Goal: Information Seeking & Learning: Learn about a topic

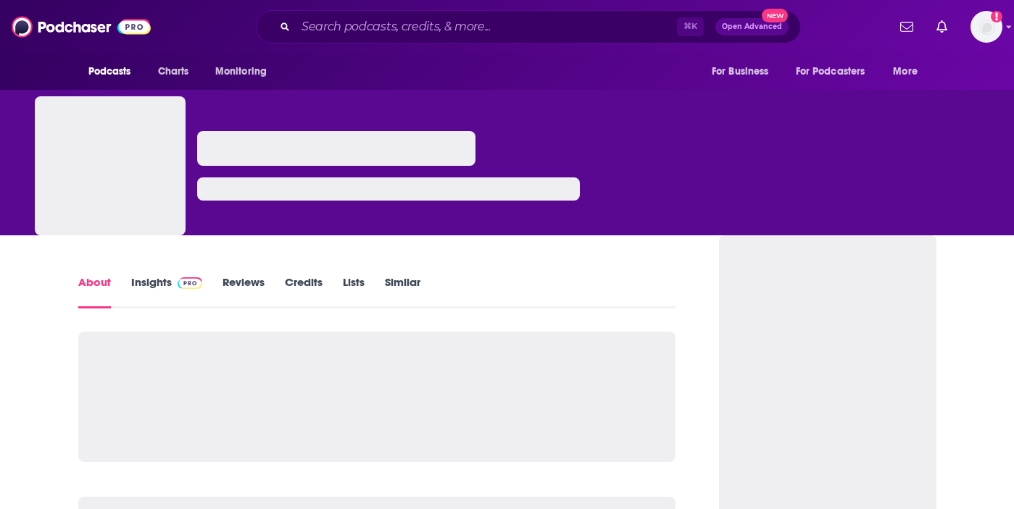
click at [172, 286] on span at bounding box center [187, 282] width 31 height 14
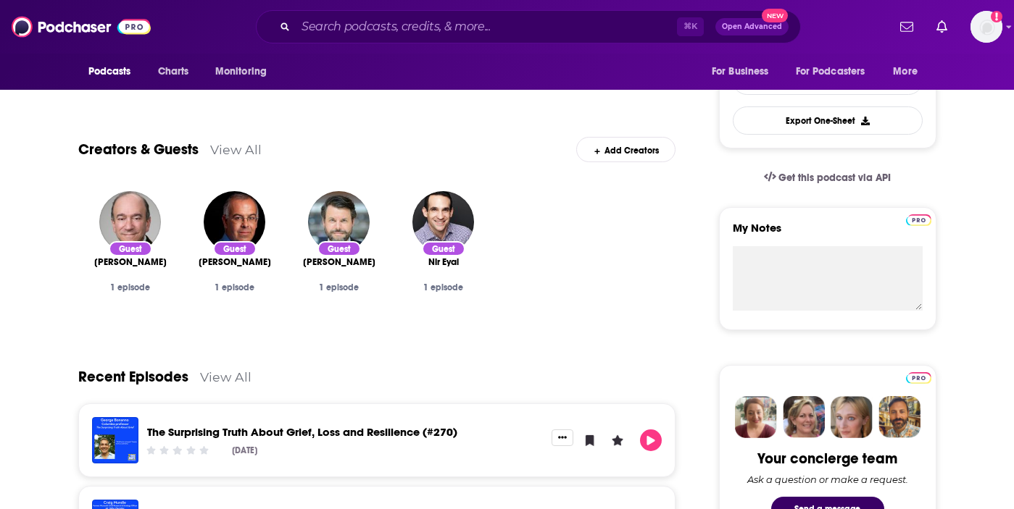
scroll to position [161, 0]
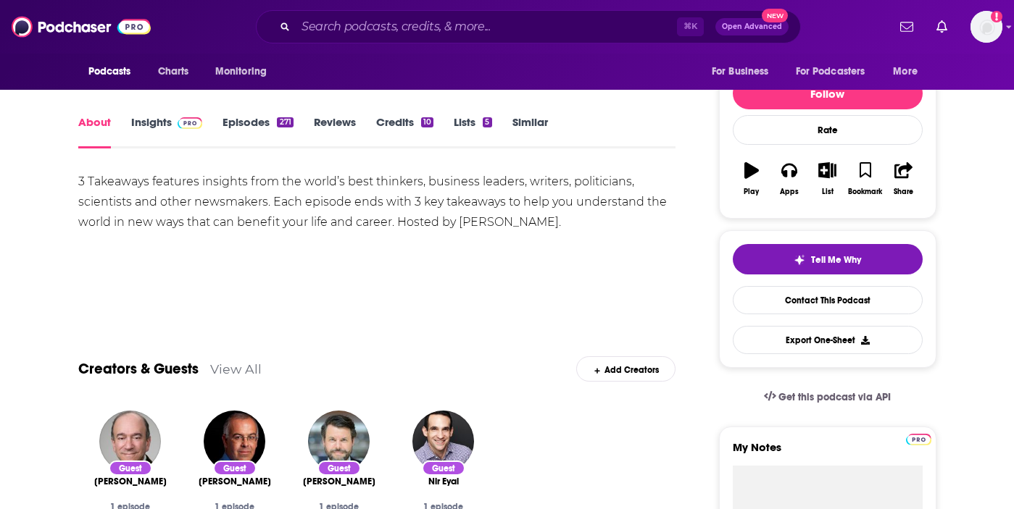
click at [155, 130] on link "Insights" at bounding box center [167, 131] width 72 height 33
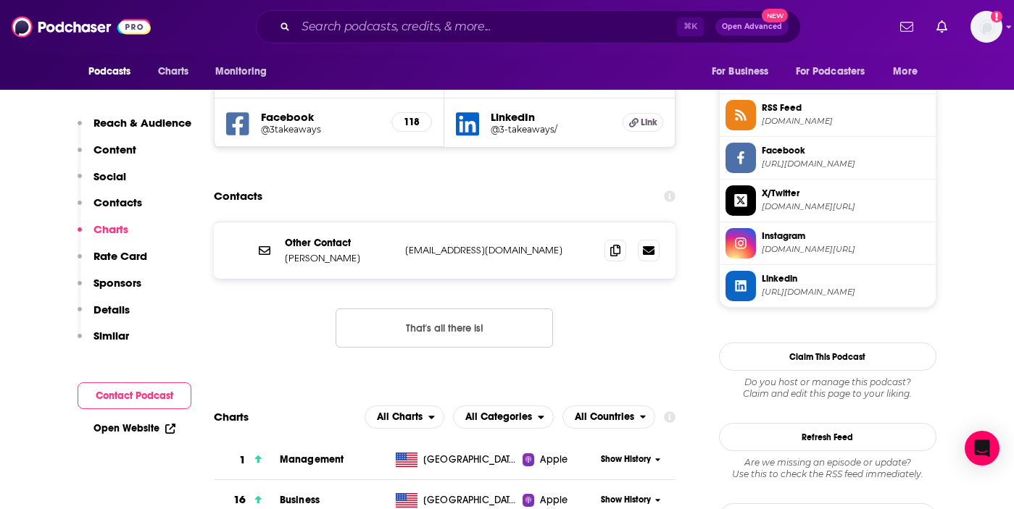
scroll to position [1295, 0]
